Goal: Task Accomplishment & Management: Manage account settings

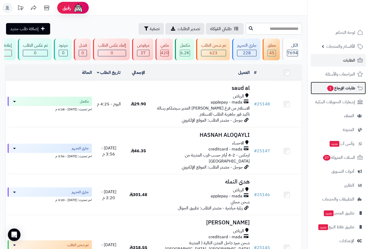
click at [335, 90] on span "طلبات الإرجاع 1" at bounding box center [340, 88] width 28 height 7
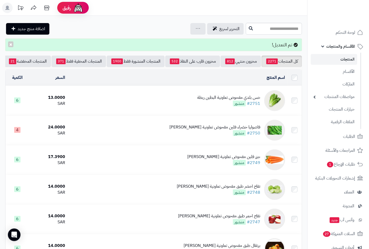
scroll to position [0, -49]
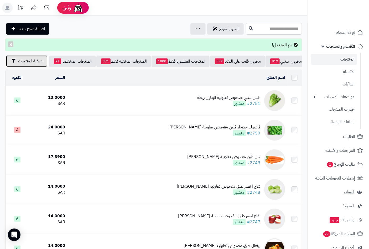
click at [38, 62] on span "تصفية المنتجات" at bounding box center [30, 61] width 25 height 6
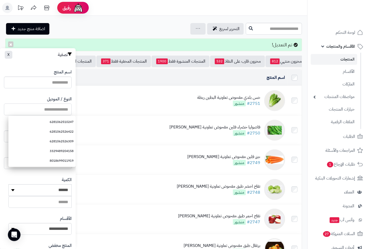
paste input "**********"
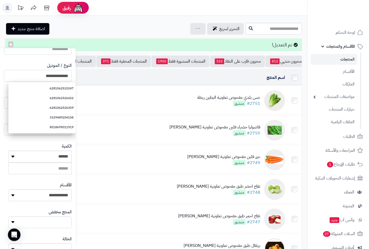
scroll to position [72, 0]
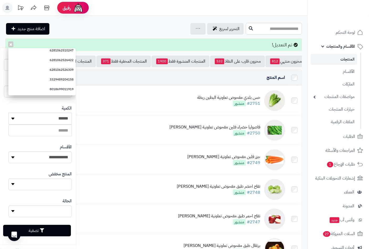
type input "**********"
click at [49, 228] on button "تصفية" at bounding box center [37, 231] width 68 height 12
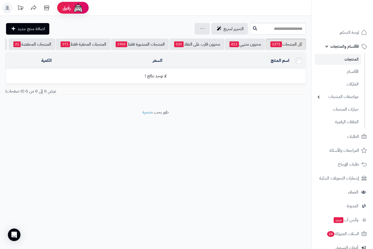
scroll to position [0, -45]
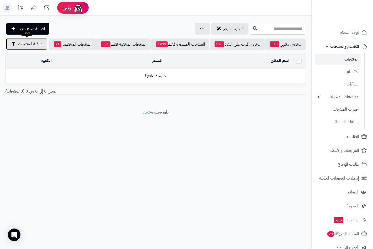
click at [25, 44] on span "تصفية المنتجات" at bounding box center [30, 44] width 25 height 6
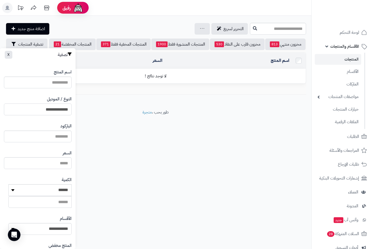
click at [60, 108] on input "**********" at bounding box center [38, 110] width 68 height 12
type input "**********"
click at [60, 108] on input "**********" at bounding box center [38, 110] width 68 height 12
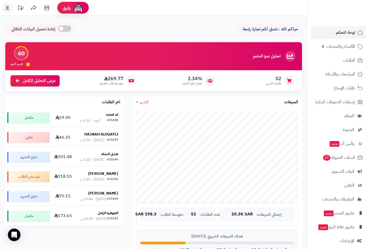
click at [346, 62] on span "الطلبات" at bounding box center [349, 60] width 12 height 7
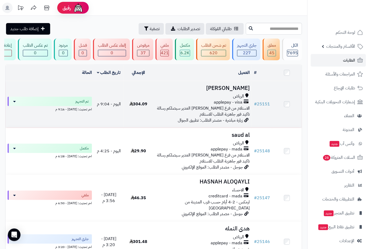
click at [242, 97] on span "الرياض" at bounding box center [238, 96] width 11 height 6
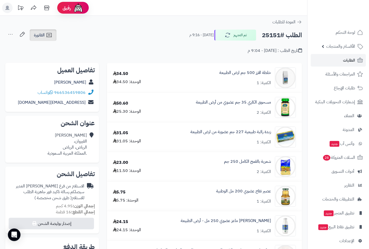
click at [47, 34] on icon at bounding box center [49, 35] width 6 height 6
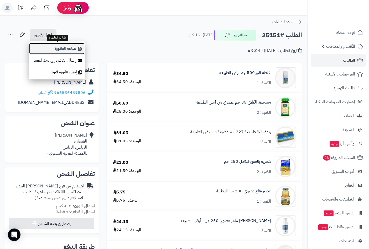
click at [70, 50] on link "طباعة الفاتورة" at bounding box center [57, 49] width 56 height 12
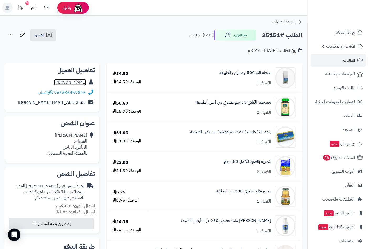
click at [74, 81] on link "Nora Als" at bounding box center [70, 82] width 32 height 6
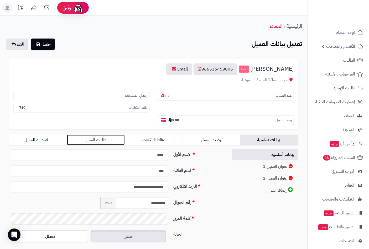
click at [104, 135] on link "طلبات العميل" at bounding box center [96, 140] width 58 height 10
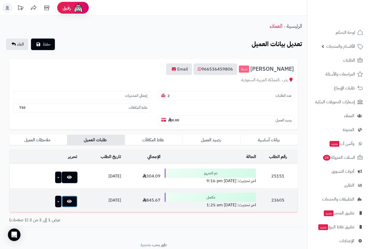
click at [62, 196] on link at bounding box center [70, 202] width 16 height 12
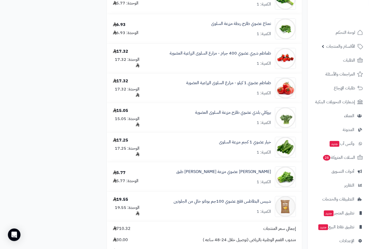
scroll to position [1050, 0]
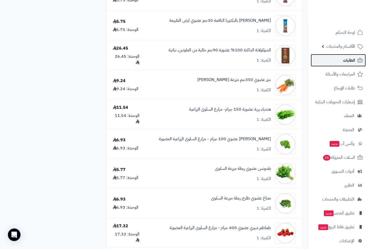
click at [350, 62] on span "الطلبات" at bounding box center [349, 60] width 12 height 7
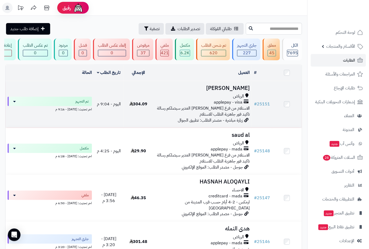
click at [229, 98] on div "الرياض" at bounding box center [202, 96] width 94 height 6
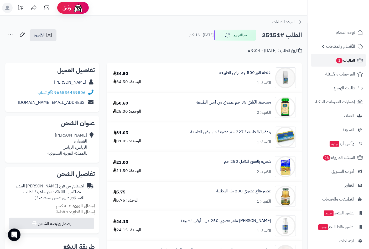
click at [345, 60] on span "الطلبات 1" at bounding box center [344, 60] width 19 height 7
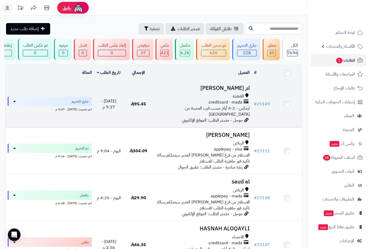
click at [235, 91] on h3 "ام اسامه الناشري" at bounding box center [202, 88] width 94 height 6
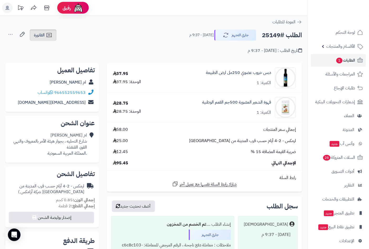
click at [43, 38] on span "الفاتورة" at bounding box center [39, 35] width 11 height 6
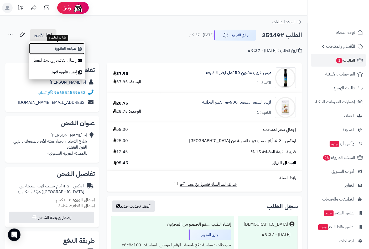
click at [67, 48] on link "طباعة الفاتورة" at bounding box center [57, 49] width 56 height 12
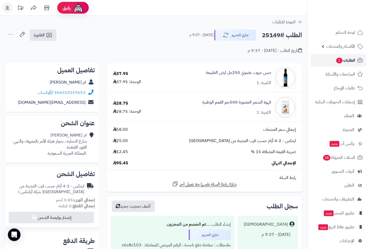
click at [345, 59] on span "الطلبات 1" at bounding box center [344, 60] width 19 height 7
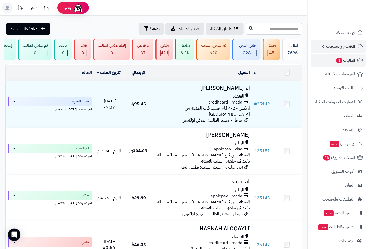
click at [338, 47] on span "الأقسام والمنتجات" at bounding box center [340, 46] width 29 height 7
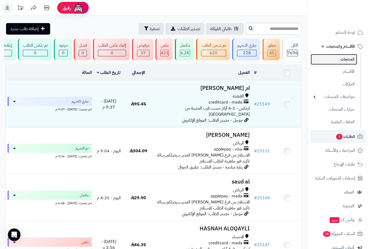
click at [342, 61] on link "المنتجات" at bounding box center [333, 59] width 46 height 11
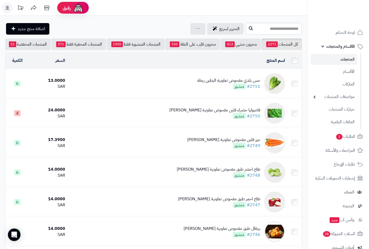
scroll to position [0, -49]
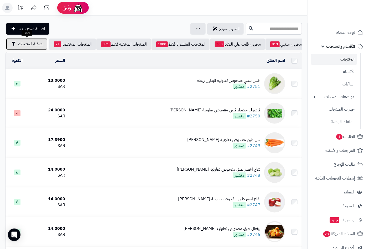
click at [36, 42] on span "تصفية المنتجات" at bounding box center [30, 44] width 25 height 6
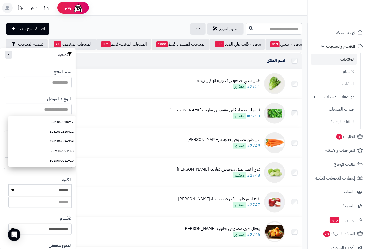
paste input "**********"
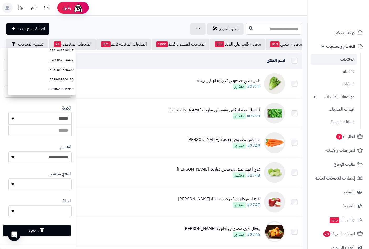
type input "**********"
click at [47, 233] on button "تصفية" at bounding box center [37, 231] width 68 height 12
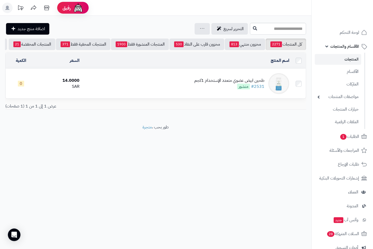
click at [224, 84] on div "طحين ابيض عضوي متعدد الإستخدام 1كجم" at bounding box center [229, 81] width 70 height 6
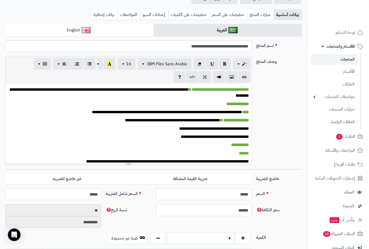
scroll to position [117, 0]
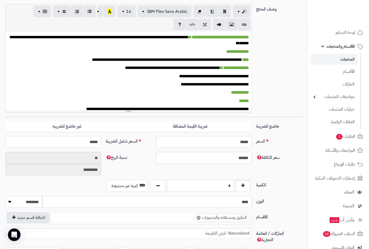
drag, startPoint x: 224, startPoint y: 185, endPoint x: 236, endPoint y: 186, distance: 12.7
click at [236, 186] on div "*" at bounding box center [200, 186] width 103 height 12
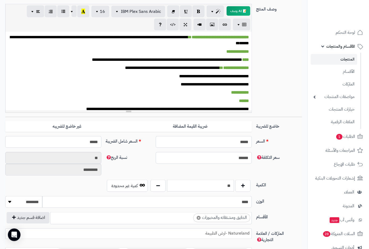
type input "**"
click at [274, 96] on div "**********" at bounding box center [153, 60] width 301 height 113
drag, startPoint x: 238, startPoint y: 156, endPoint x: 261, endPoint y: 155, distance: 22.8
click at [260, 156] on div "سعر التكلفة ****** نسبة الربح ** *********" at bounding box center [153, 166] width 301 height 28
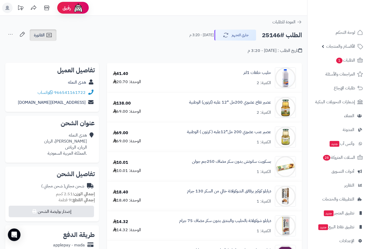
click at [43, 35] on span "الفاتورة" at bounding box center [39, 35] width 11 height 6
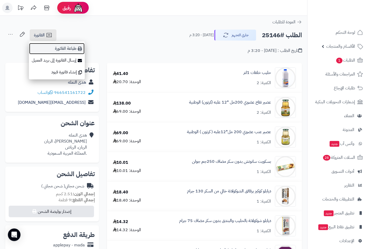
click at [69, 49] on link "طباعة الفاتورة" at bounding box center [57, 49] width 56 height 12
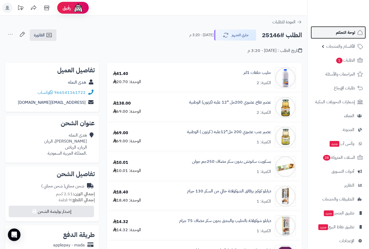
click at [347, 32] on span "لوحة التحكم" at bounding box center [345, 32] width 19 height 7
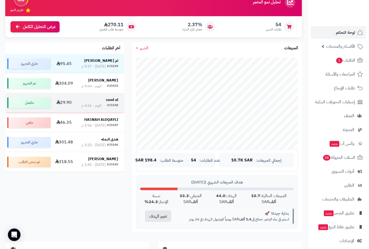
scroll to position [58, 0]
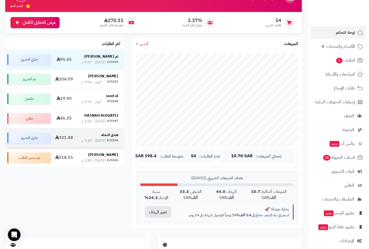
click at [109, 137] on strong "هدى النمله" at bounding box center [109, 135] width 17 height 6
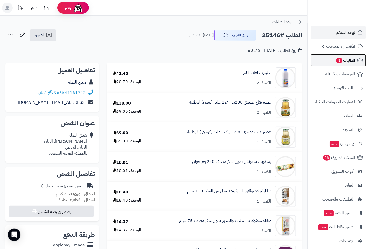
click at [342, 62] on span "الطلبات 1" at bounding box center [344, 60] width 19 height 7
click at [343, 59] on span "الطلبات 1" at bounding box center [344, 60] width 19 height 7
click at [344, 34] on span "لوحة التحكم" at bounding box center [345, 32] width 19 height 7
click at [337, 33] on span "لوحة التحكم" at bounding box center [345, 32] width 19 height 7
click at [349, 33] on span "لوحة التحكم" at bounding box center [345, 32] width 19 height 7
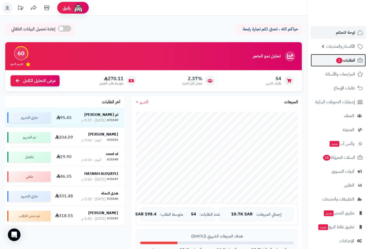
click at [350, 62] on span "الطلبات 1" at bounding box center [344, 60] width 19 height 7
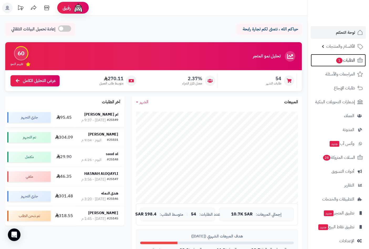
scroll to position [87, 0]
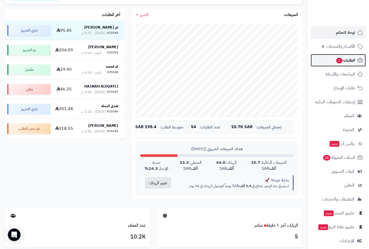
click at [348, 63] on span "الطلبات 1" at bounding box center [344, 60] width 19 height 7
click at [347, 59] on span "الطلبات 1" at bounding box center [344, 60] width 19 height 7
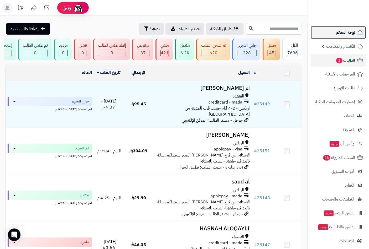
click at [340, 30] on span "لوحة التحكم" at bounding box center [345, 32] width 19 height 7
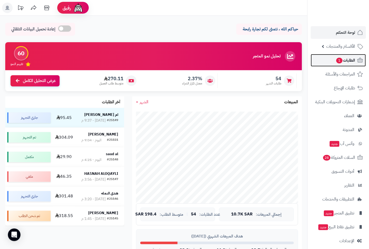
click at [341, 59] on span "1" at bounding box center [339, 61] width 6 height 6
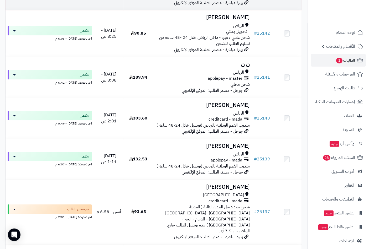
scroll to position [466, 0]
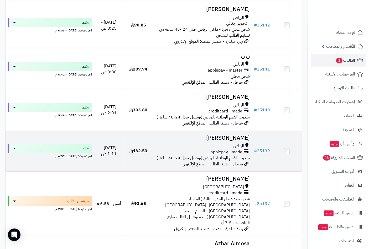
click at [234, 135] on h3 "لمى البراهيم" at bounding box center [202, 138] width 94 height 6
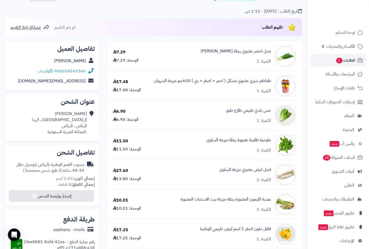
scroll to position [29, 0]
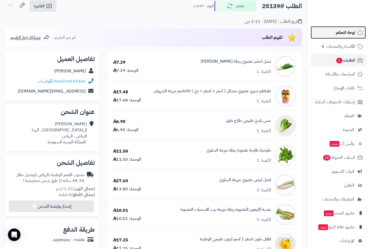
click at [348, 32] on span "لوحة التحكم" at bounding box center [345, 32] width 19 height 7
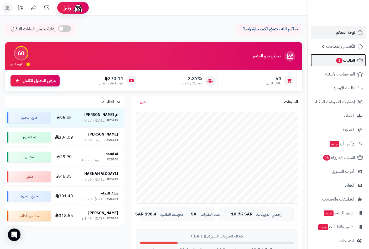
click at [345, 59] on span "الطلبات 1" at bounding box center [344, 60] width 19 height 7
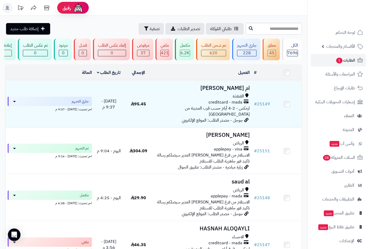
scroll to position [0, -100]
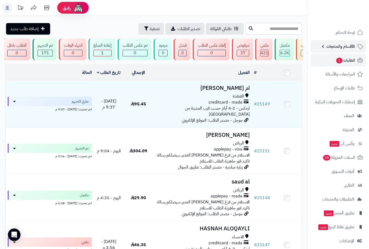
click at [345, 45] on span "الأقسام والمنتجات" at bounding box center [340, 46] width 29 height 7
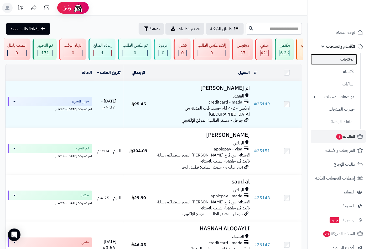
click at [345, 59] on link "المنتجات" at bounding box center [333, 59] width 46 height 11
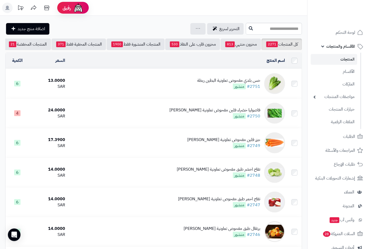
scroll to position [0, -49]
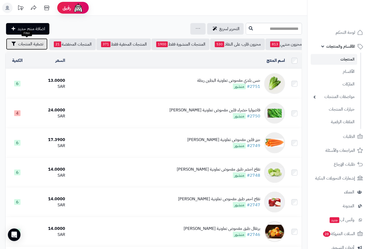
click at [37, 47] on span "تصفية المنتجات" at bounding box center [30, 44] width 25 height 6
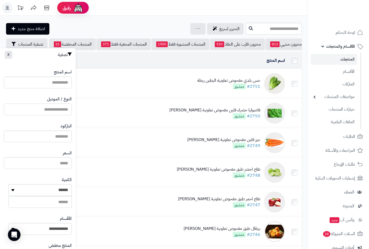
click at [52, 109] on input "النوع / الموديل" at bounding box center [38, 110] width 68 height 12
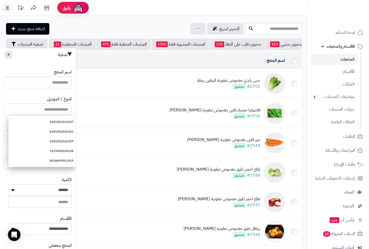
paste input "**********"
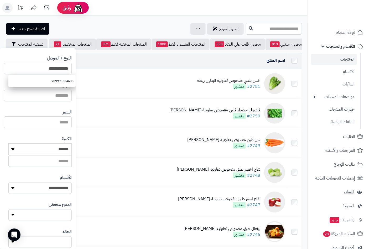
scroll to position [72, 0]
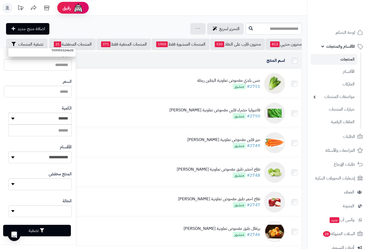
type input "**********"
click at [54, 229] on button "تصفية" at bounding box center [37, 231] width 68 height 12
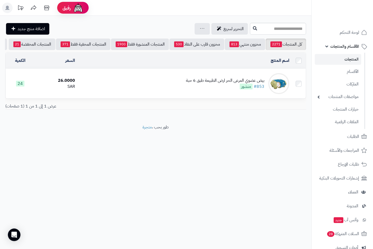
scroll to position [0, -45]
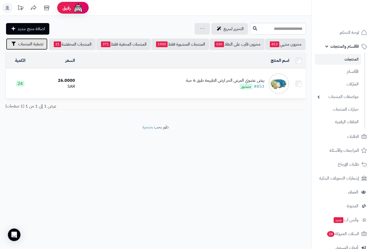
click at [22, 43] on span "تصفية المنتجات" at bounding box center [30, 44] width 25 height 6
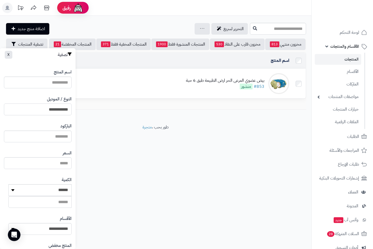
click at [56, 108] on input "**********" at bounding box center [38, 110] width 68 height 12
paste input "text"
type input "**********"
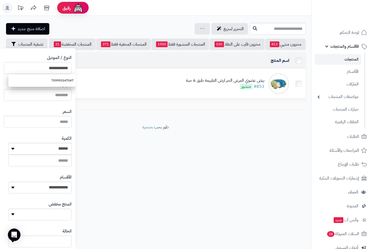
scroll to position [72, 0]
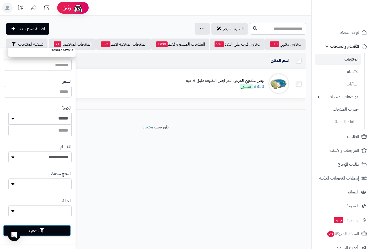
click at [58, 230] on button "تصفية" at bounding box center [37, 231] width 68 height 12
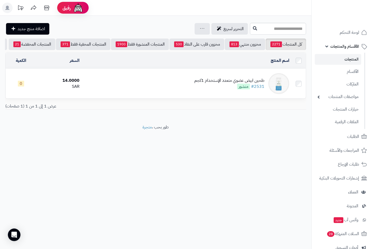
click at [231, 84] on div "طحين ابيض عضوي متعدد الإستخدام 1كجم" at bounding box center [229, 81] width 70 height 6
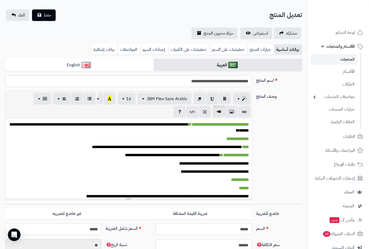
scroll to position [117, 0]
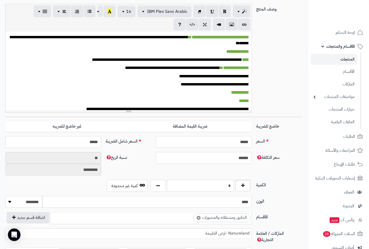
drag, startPoint x: 217, startPoint y: 185, endPoint x: 250, endPoint y: 186, distance: 33.6
click at [250, 186] on div "*" at bounding box center [200, 186] width 103 height 12
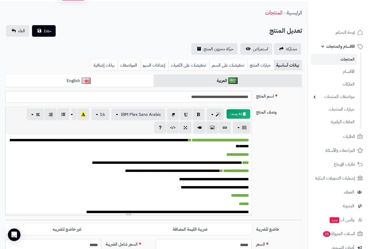
scroll to position [0, 0]
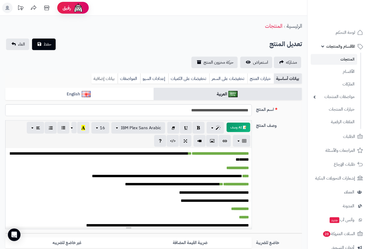
type input "**"
click at [106, 77] on link "بيانات إضافية" at bounding box center [104, 78] width 26 height 10
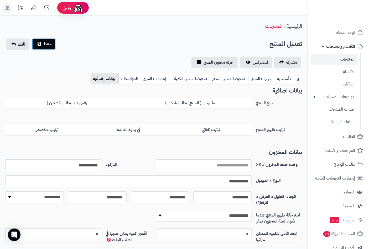
click at [50, 45] on span "حفظ" at bounding box center [48, 44] width 8 height 6
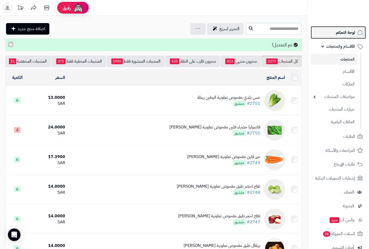
click at [340, 30] on span "لوحة التحكم" at bounding box center [345, 32] width 19 height 7
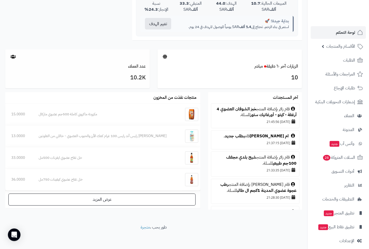
scroll to position [249, 0]
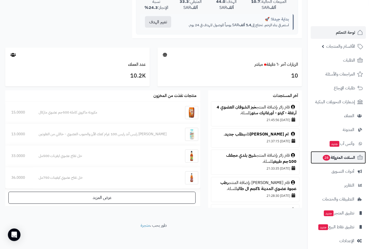
click at [332, 155] on span "السلات المتروكة 28" at bounding box center [338, 157] width 33 height 7
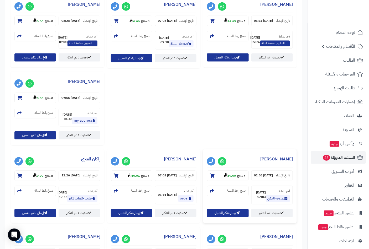
scroll to position [146, 0]
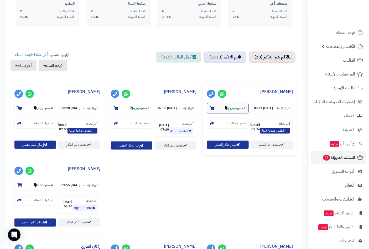
click at [212, 107] on icon at bounding box center [212, 108] width 5 height 4
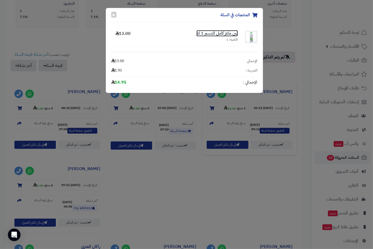
click at [210, 35] on link "لبن ماعز كامل الدسم 1 لتر" at bounding box center [217, 33] width 41 height 6
click at [113, 14] on button "×" at bounding box center [113, 15] width 5 height 6
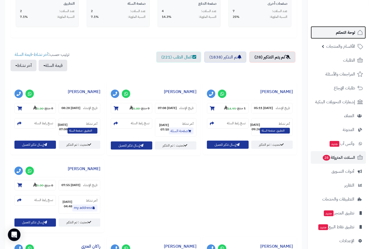
click at [344, 32] on span "لوحة التحكم" at bounding box center [345, 32] width 19 height 7
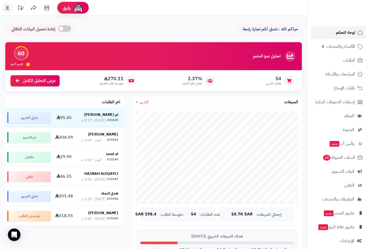
click at [349, 31] on span "لوحة التحكم" at bounding box center [345, 32] width 19 height 7
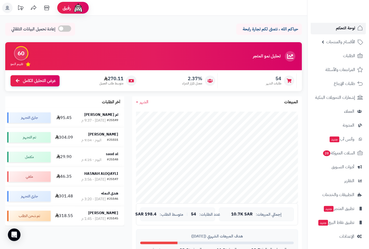
click at [348, 26] on span "لوحة التحكم" at bounding box center [345, 27] width 19 height 7
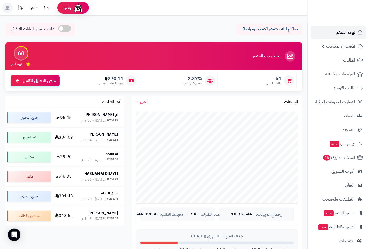
click at [345, 31] on span "لوحة التحكم" at bounding box center [345, 32] width 19 height 7
